Goal: Transaction & Acquisition: Purchase product/service

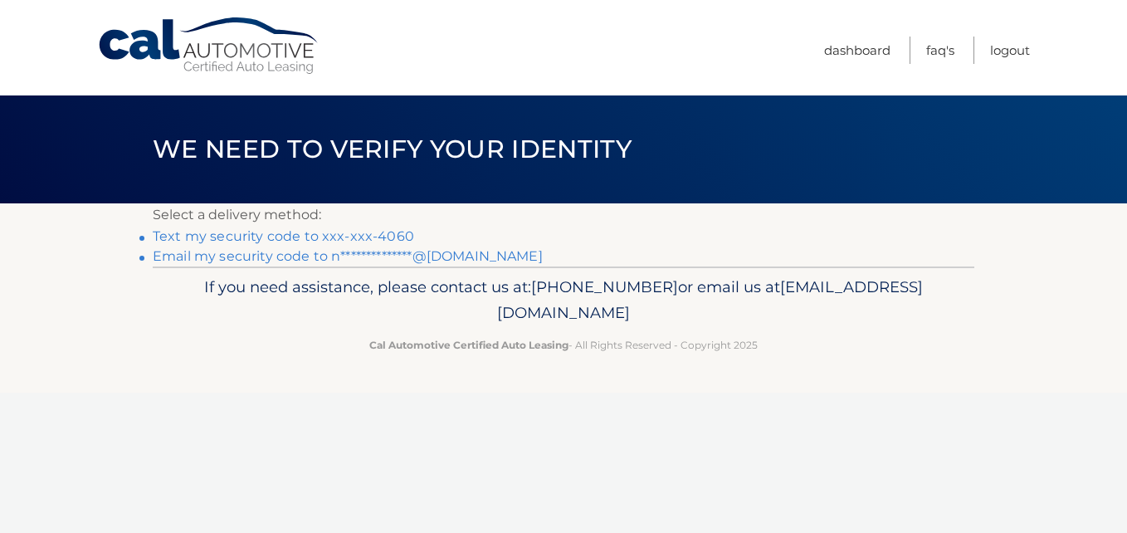
click at [372, 233] on link "Text my security code to xxx-xxx-4060" at bounding box center [283, 236] width 261 height 16
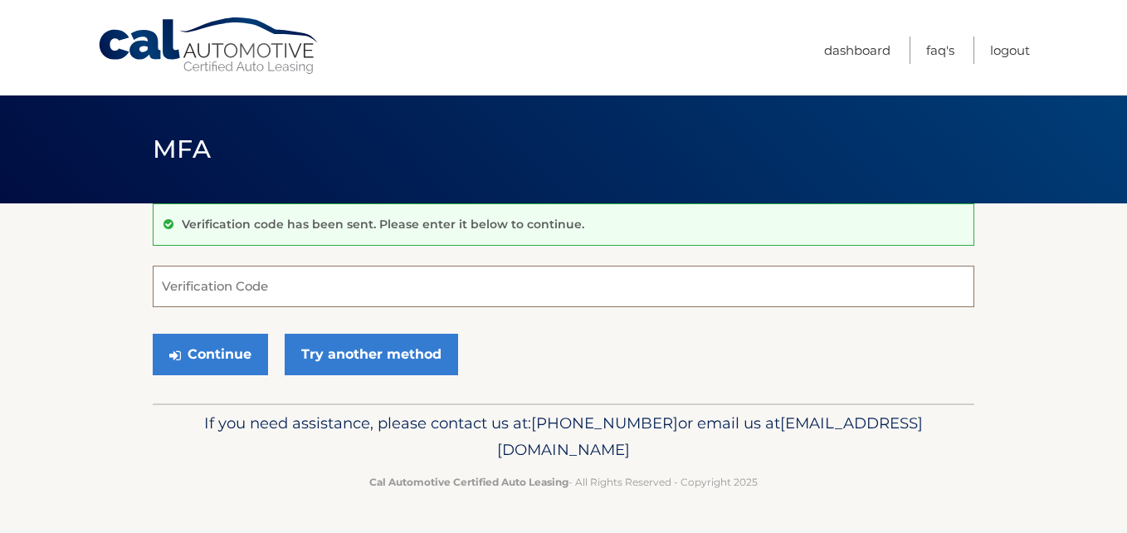
click at [382, 289] on input "Verification Code" at bounding box center [563, 285] width 821 height 41
type input "428869"
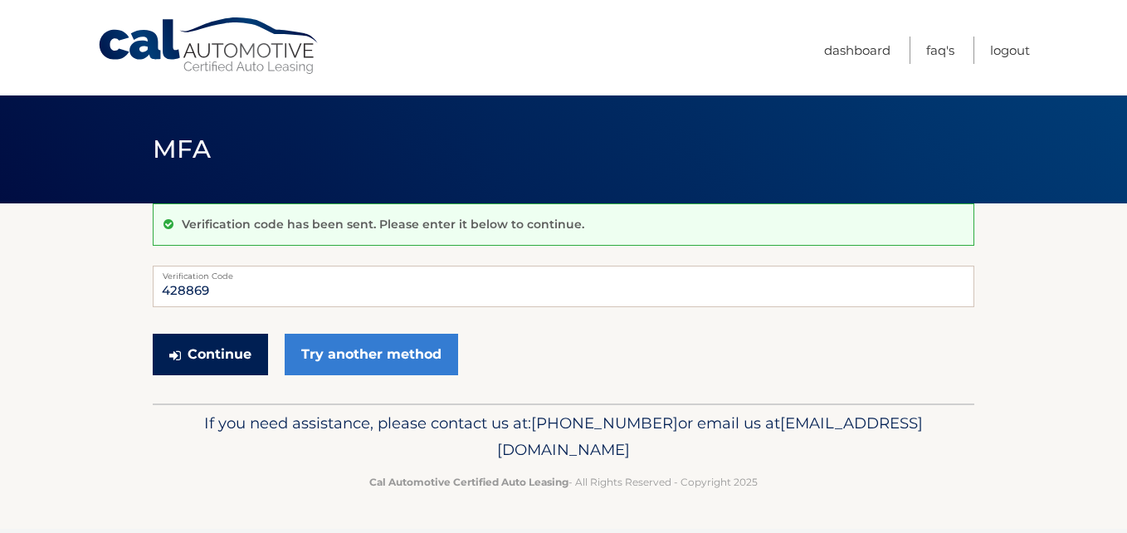
click at [211, 360] on button "Continue" at bounding box center [210, 353] width 115 height 41
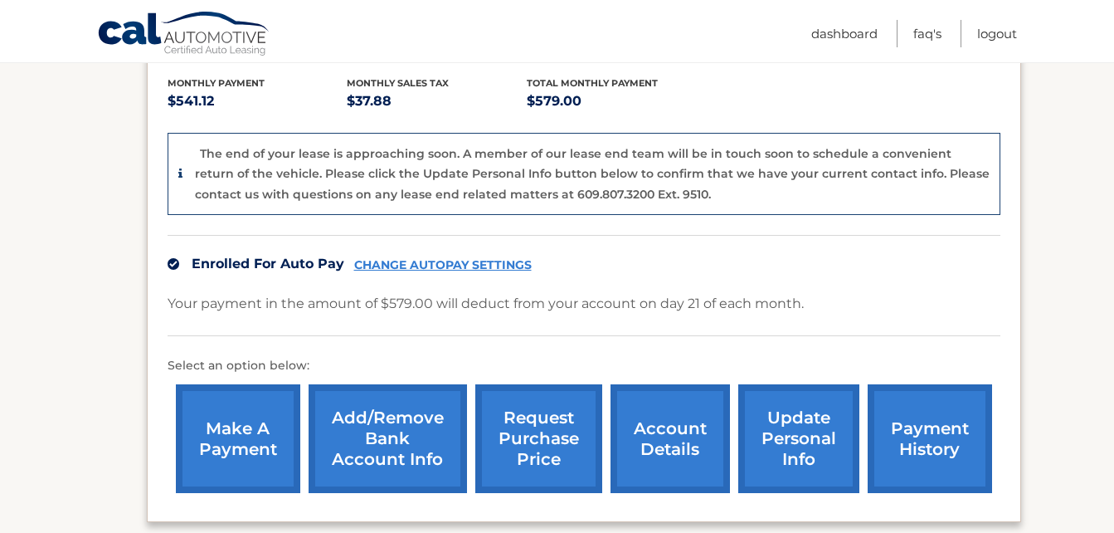
scroll to position [376, 0]
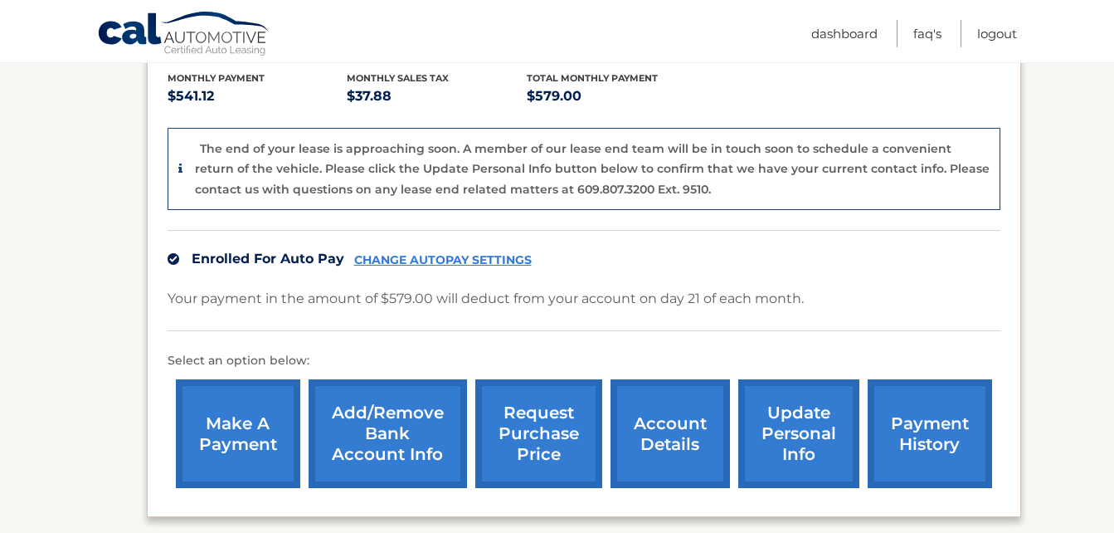
click at [241, 392] on link "make a payment" at bounding box center [238, 433] width 124 height 109
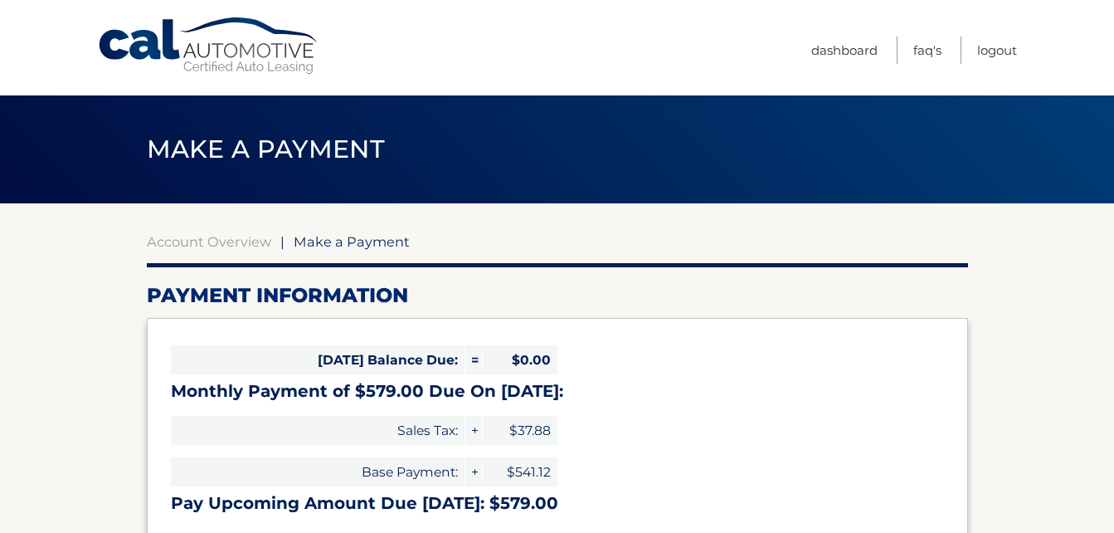
select select "YjBhODllYzctOTM2OS00NGM5LWIxOTctYmI4OWViZmFmYzcy"
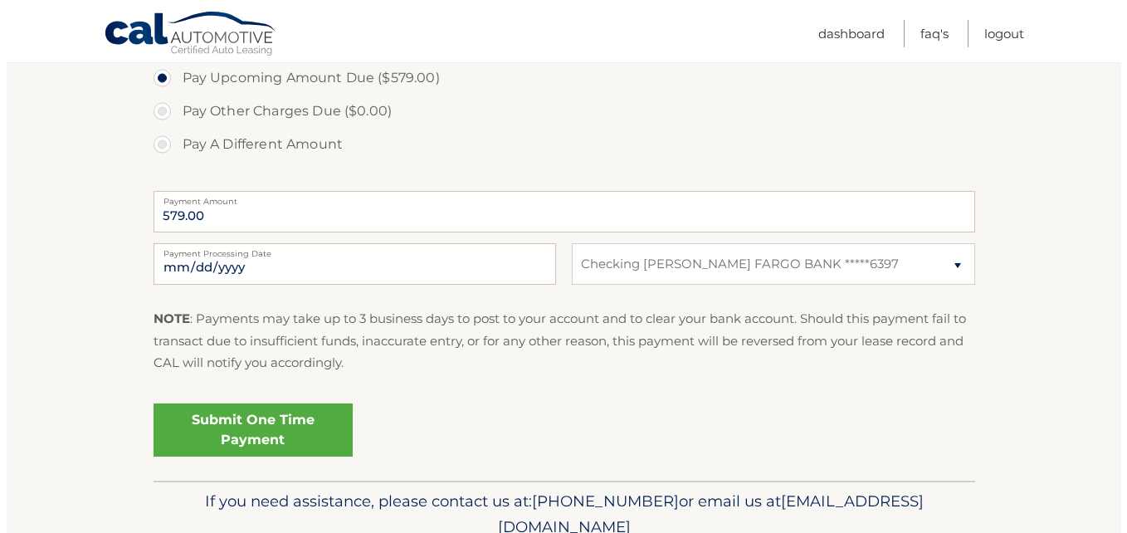
scroll to position [580, 0]
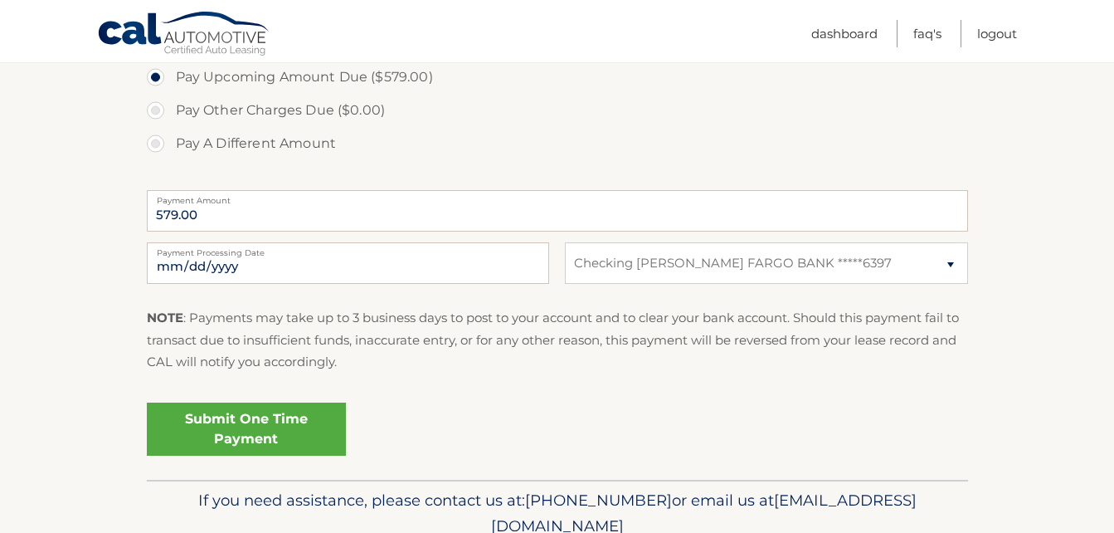
click at [277, 448] on link "Submit One Time Payment" at bounding box center [246, 428] width 199 height 53
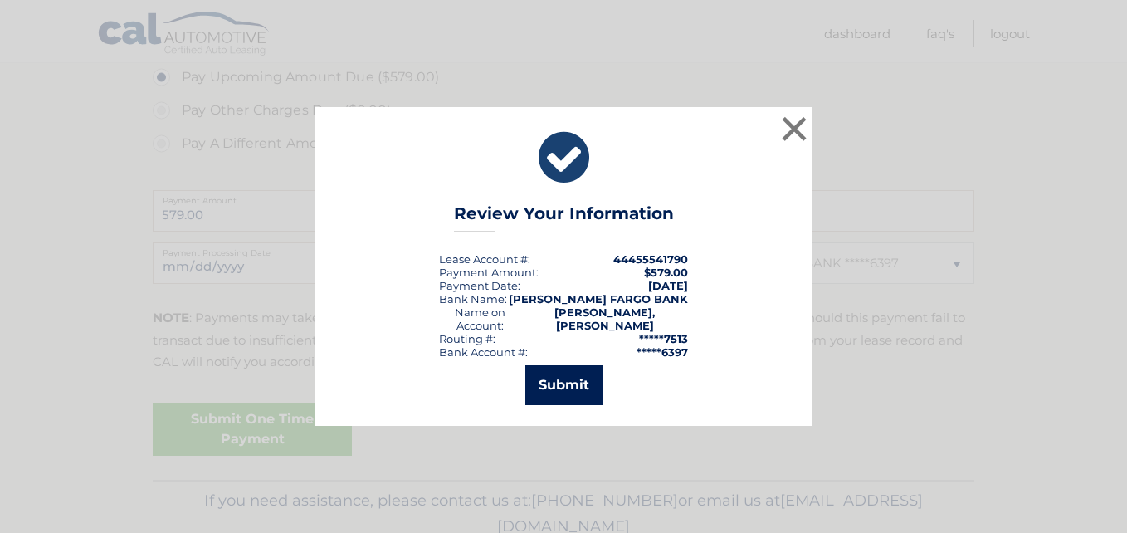
click at [574, 390] on button "Submit" at bounding box center [563, 385] width 77 height 40
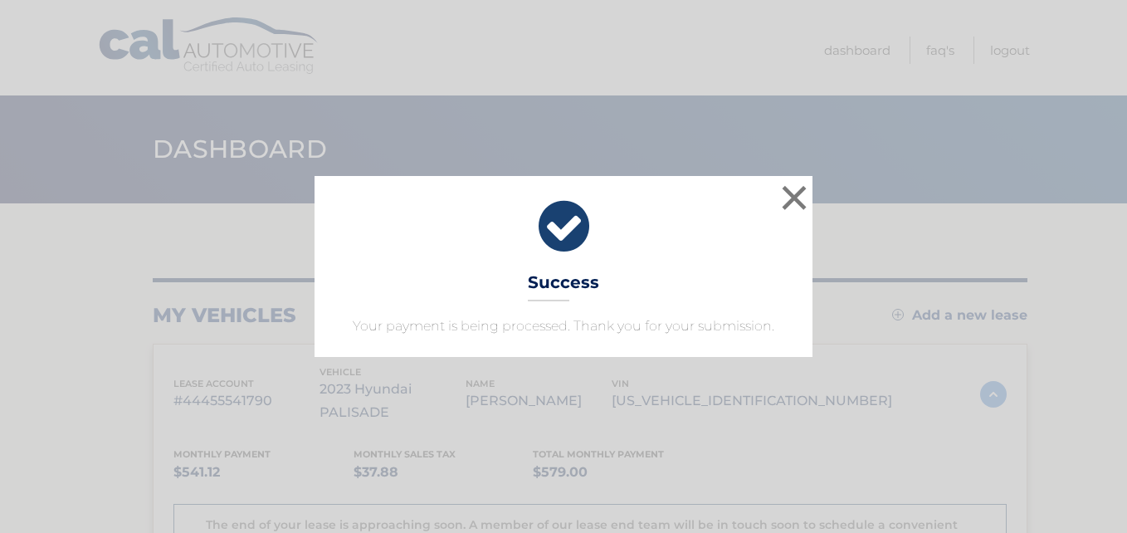
click at [1034, 253] on div "× Success Your payment is being processed. Thank you for your submission." at bounding box center [563, 266] width 1113 height 181
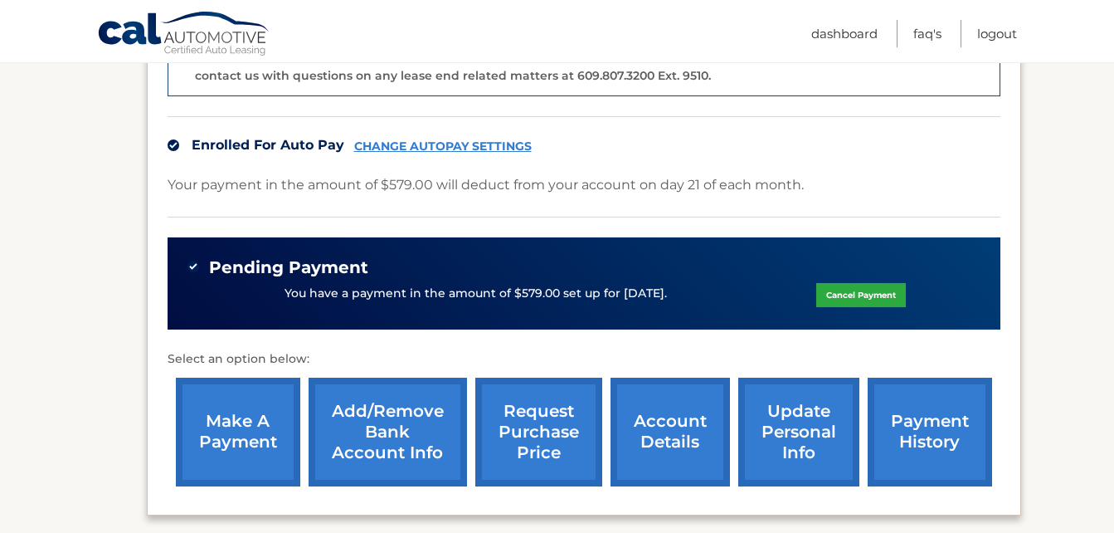
scroll to position [489, 0]
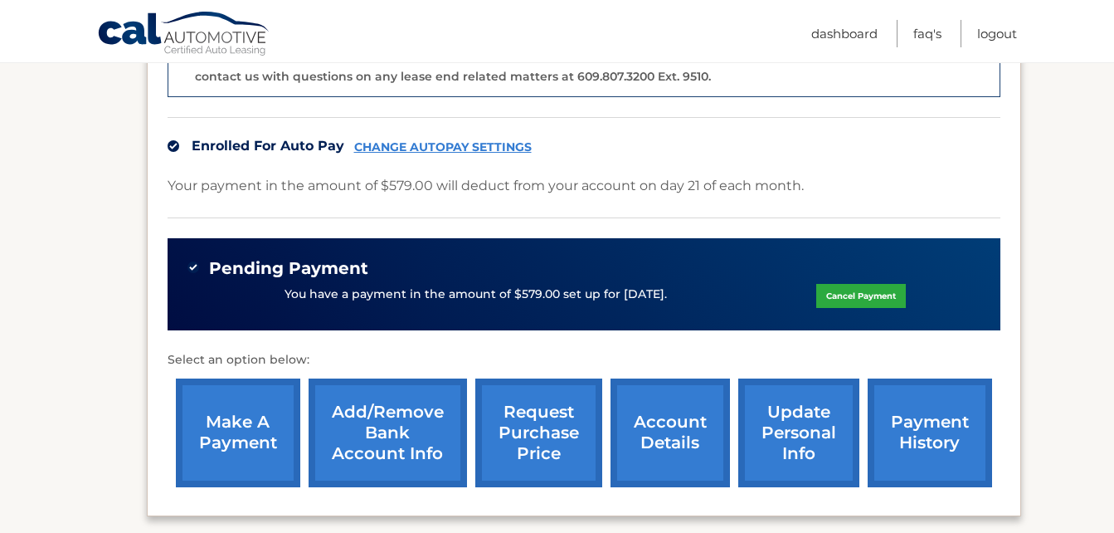
click at [541, 415] on link "request purchase price" at bounding box center [538, 432] width 127 height 109
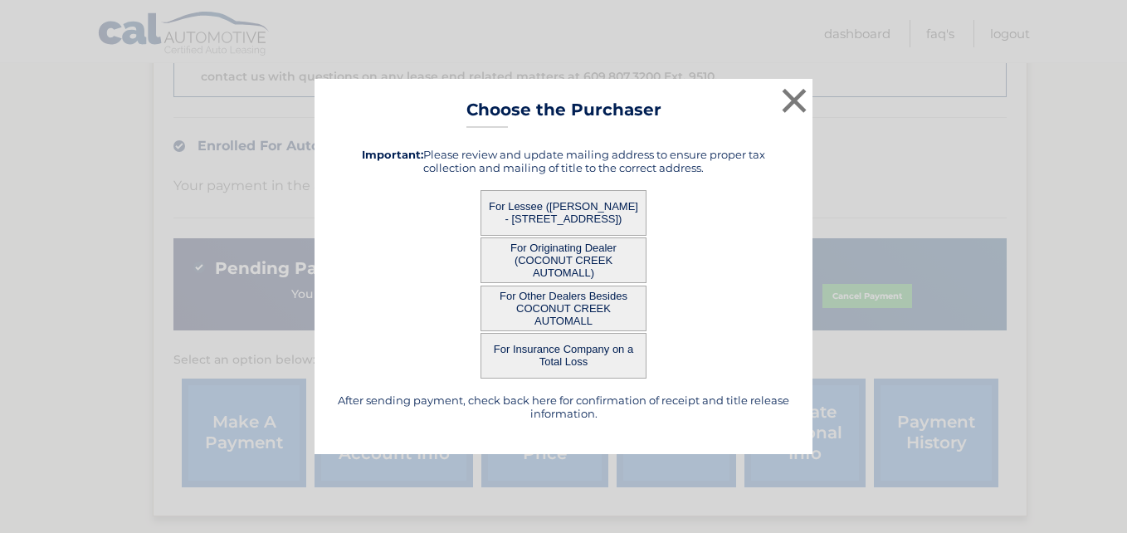
click at [591, 207] on button "For Lessee ([PERSON_NAME] - [STREET_ADDRESS])" at bounding box center [563, 213] width 166 height 46
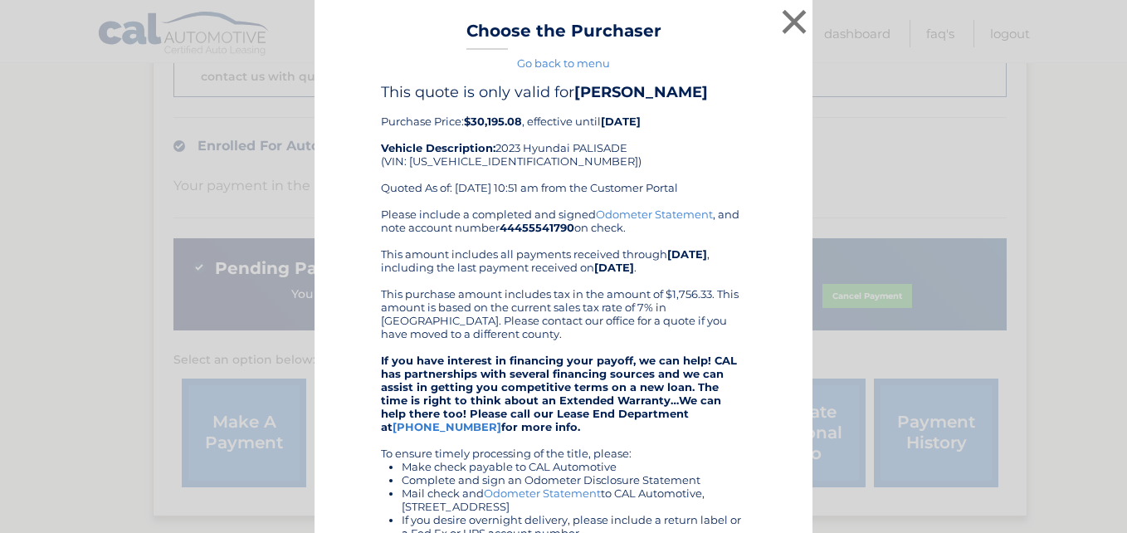
click at [607, 217] on link "Odometer Statement" at bounding box center [654, 213] width 117 height 13
click at [904, 133] on div "× Choose the Purchaser Go back to menu After sending payment, check back here f…" at bounding box center [563, 408] width 1113 height 817
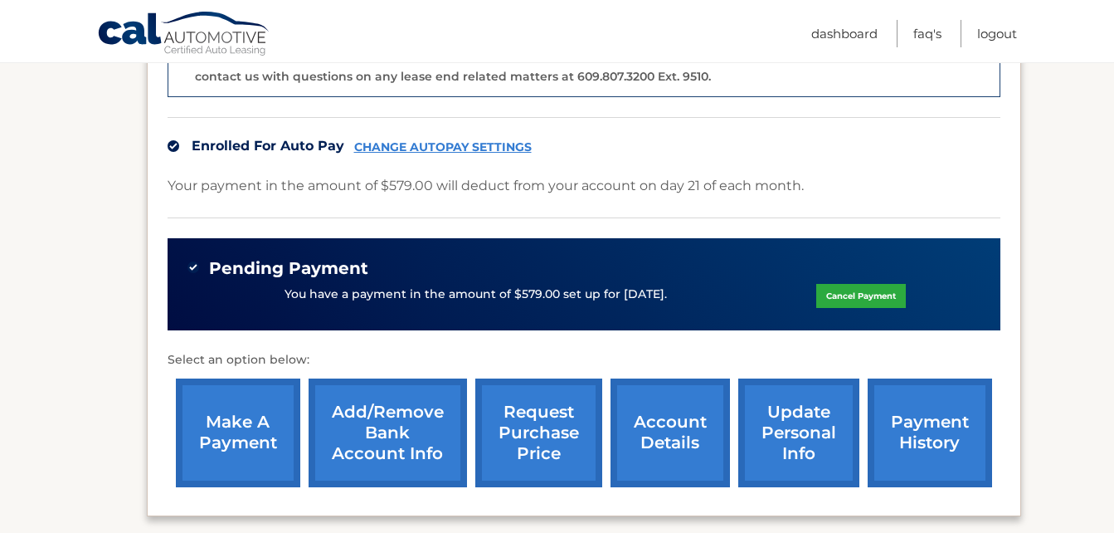
click at [535, 430] on link "request purchase price" at bounding box center [538, 432] width 127 height 109
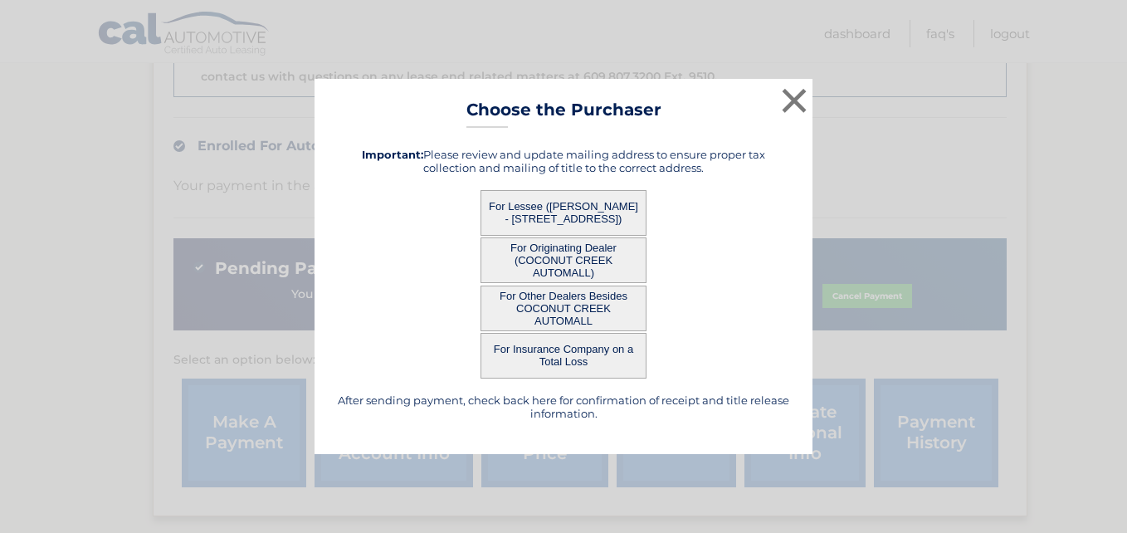
click at [586, 212] on button "For Lessee (DIANA SERRANO - 2207 NW 61ST PL, , MARGATE, FL 33063)" at bounding box center [563, 213] width 166 height 46
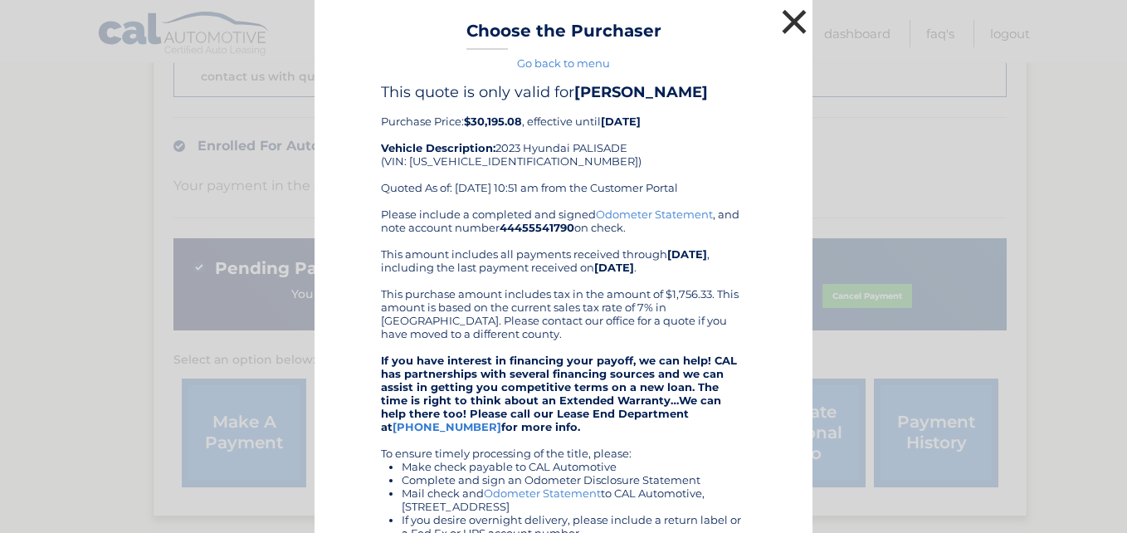
click at [801, 27] on button "×" at bounding box center [793, 21] width 33 height 33
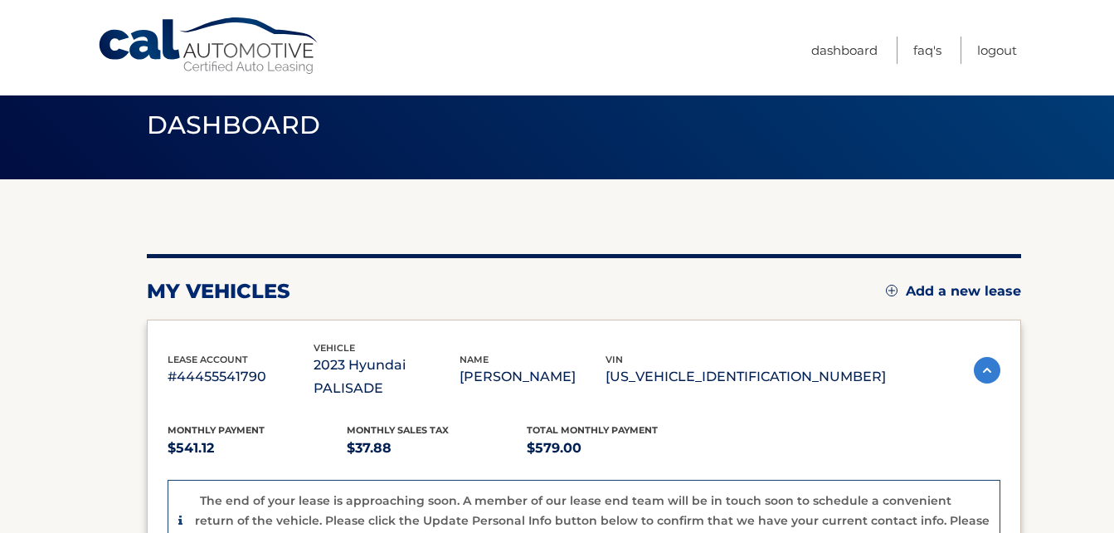
scroll to position [0, 0]
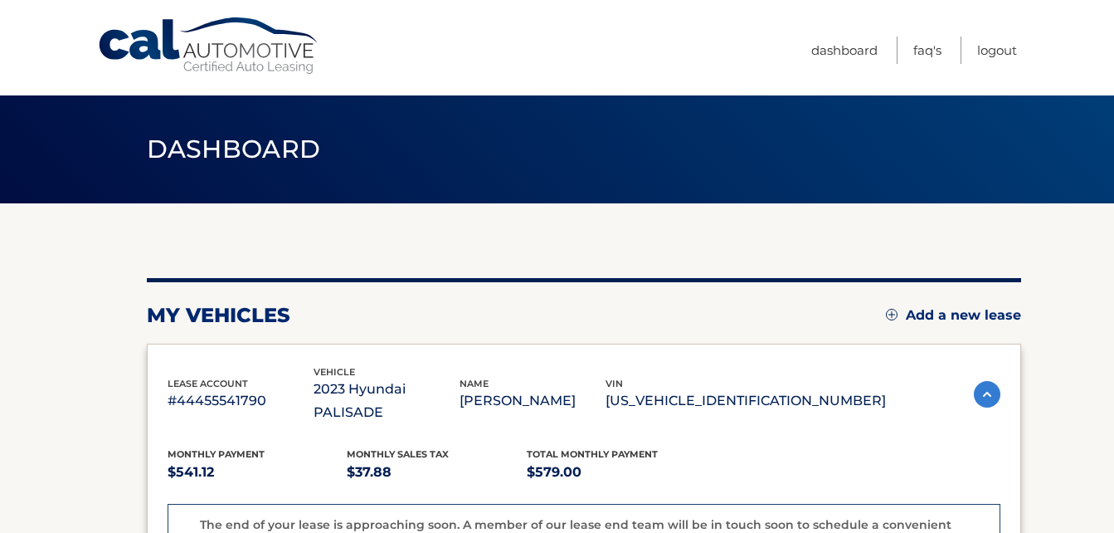
click at [835, 55] on link "Dashboard" at bounding box center [844, 50] width 66 height 27
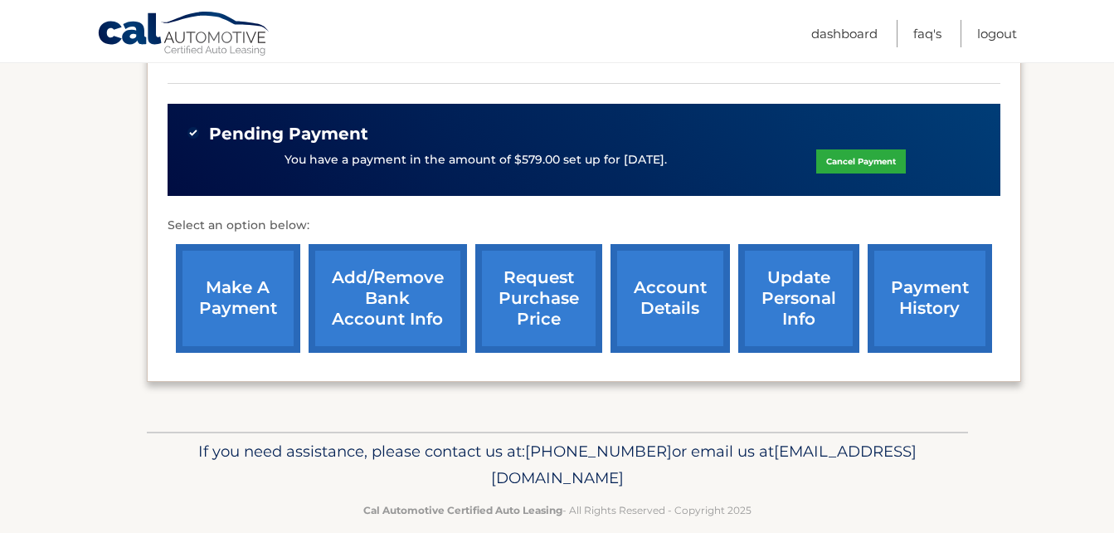
scroll to position [624, 0]
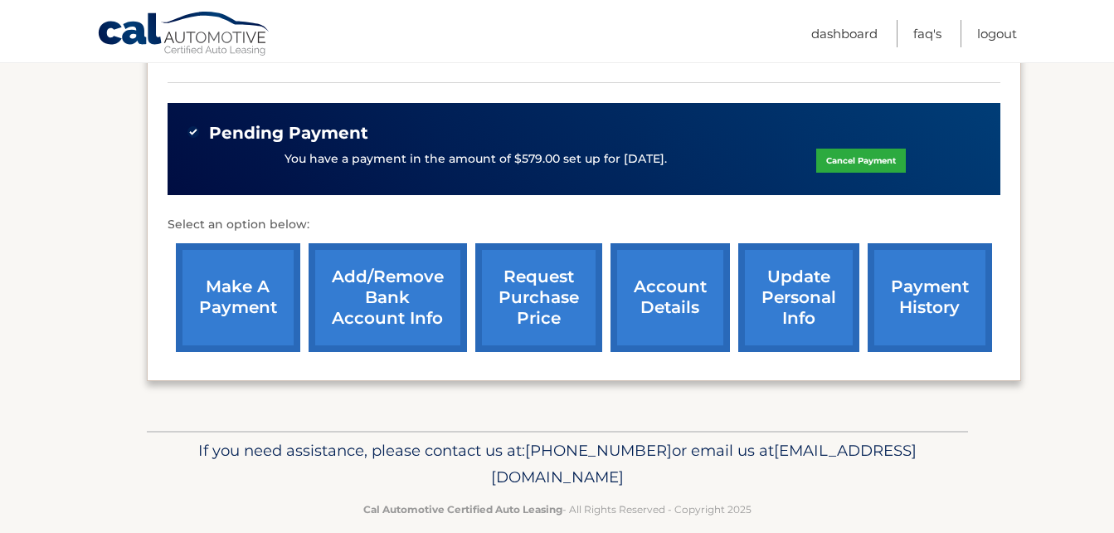
click at [913, 294] on link "payment history" at bounding box center [930, 297] width 124 height 109
